Goal: Check status: Check status

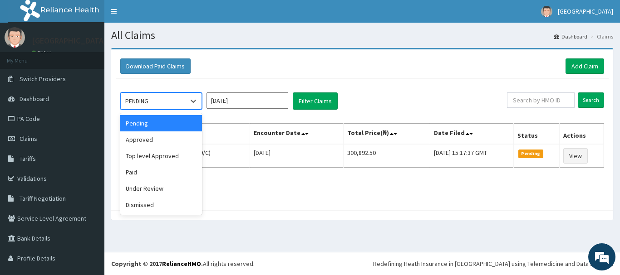
click at [152, 99] on div "PENDING" at bounding box center [152, 101] width 63 height 15
click at [160, 145] on div "Approved" at bounding box center [161, 140] width 82 height 16
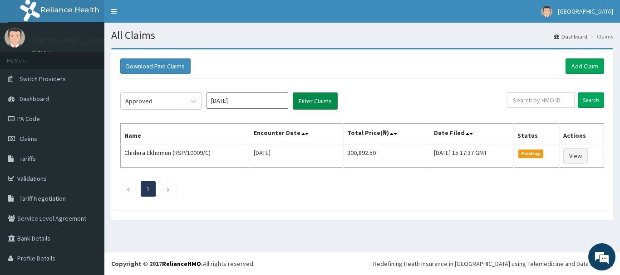
click at [307, 101] on button "Filter Claims" at bounding box center [315, 101] width 45 height 17
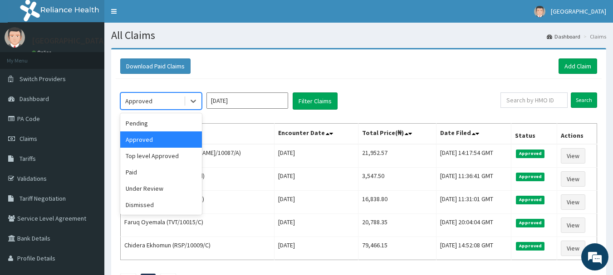
click at [151, 99] on div "Approved" at bounding box center [138, 101] width 27 height 9
click at [161, 157] on div "Top level Approved" at bounding box center [161, 156] width 82 height 16
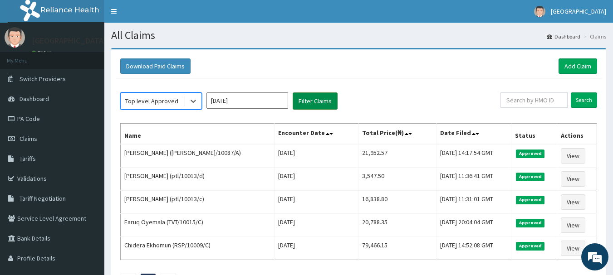
click at [318, 107] on button "Filter Claims" at bounding box center [315, 101] width 45 height 17
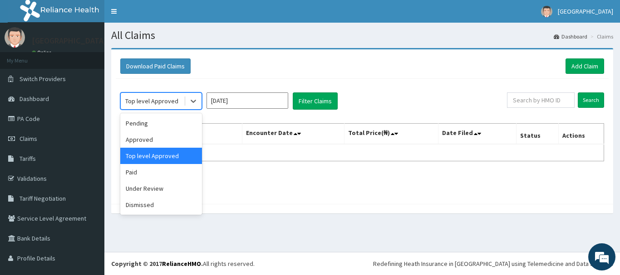
click at [151, 103] on div "Top level Approved" at bounding box center [151, 101] width 53 height 9
click at [149, 173] on div "Paid" at bounding box center [161, 172] width 82 height 16
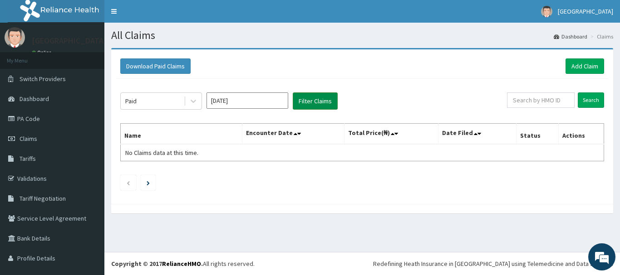
click at [314, 105] on button "Filter Claims" at bounding box center [315, 101] width 45 height 17
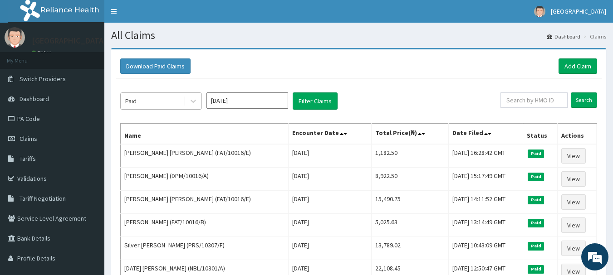
click at [152, 104] on div "Paid" at bounding box center [152, 101] width 63 height 15
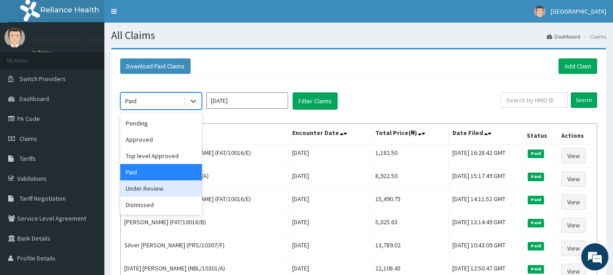
click at [148, 191] on div "Under Review" at bounding box center [161, 189] width 82 height 16
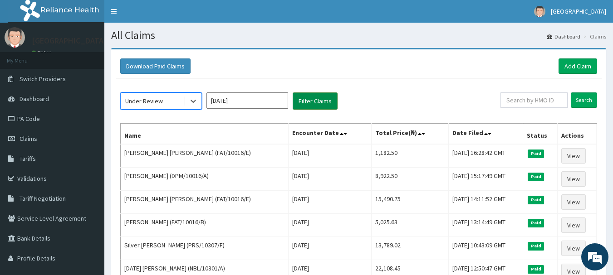
click at [319, 102] on button "Filter Claims" at bounding box center [315, 101] width 45 height 17
